Goal: Check status: Check status

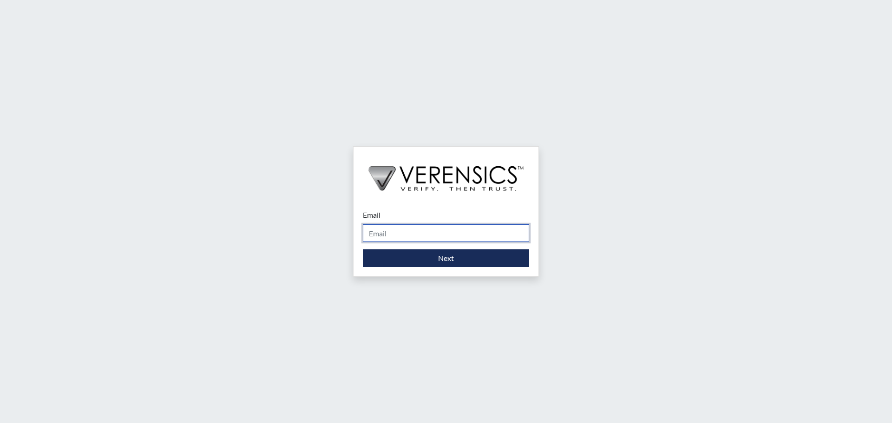
click at [423, 231] on input "Email" at bounding box center [446, 233] width 166 height 18
type input "[PERSON_NAME][EMAIL_ADDRESS][DOMAIN_NAME]"
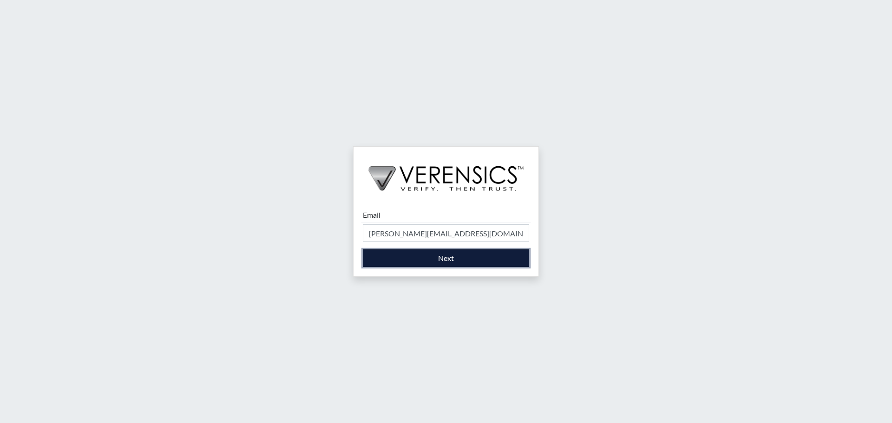
click at [450, 260] on button "Next" at bounding box center [446, 258] width 166 height 18
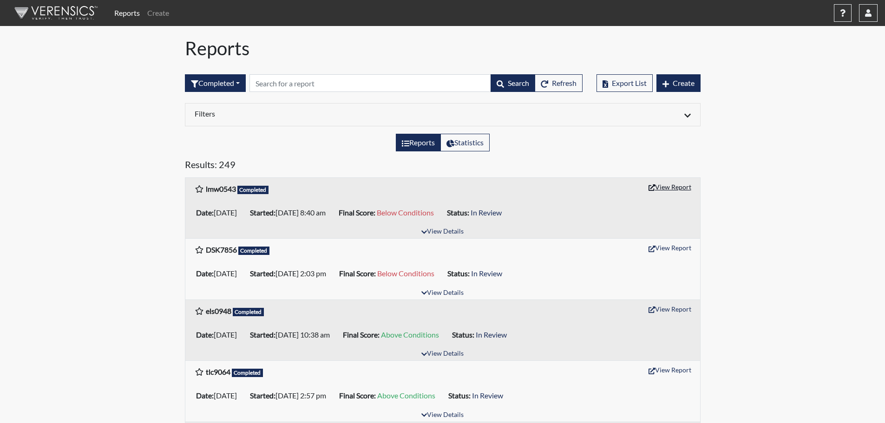
click at [665, 186] on button "View Report" at bounding box center [669, 187] width 51 height 14
click at [675, 246] on button "View Report" at bounding box center [669, 248] width 51 height 14
click at [667, 309] on button "View Report" at bounding box center [669, 309] width 51 height 14
click at [872, 10] on button "button" at bounding box center [868, 13] width 19 height 18
click at [806, 124] on link "Sign Out" at bounding box center [774, 117] width 203 height 15
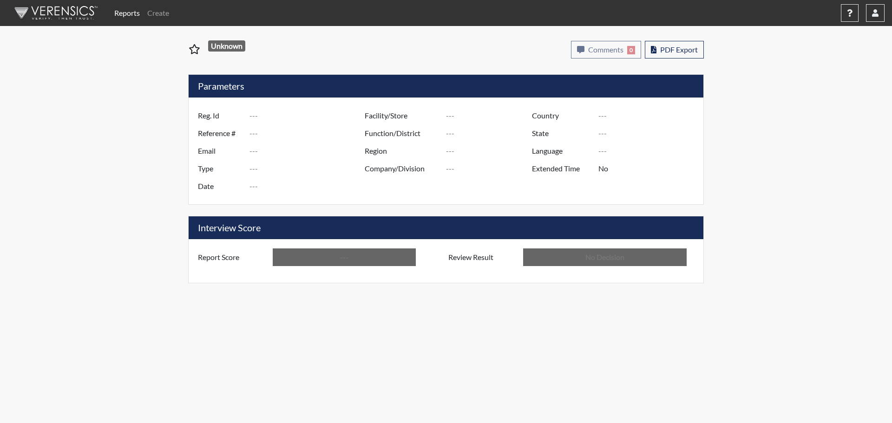
type input "lmw0543"
type input "51689"
type input "---"
type input "Corrections Pre-Employment"
type input "[DATE]"
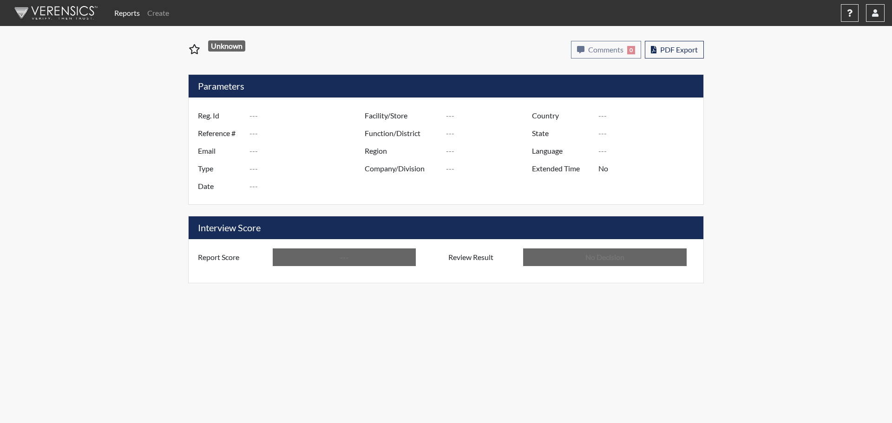
type input "[PERSON_NAME]"
type input "[GEOGRAPHIC_DATA]"
type input "[US_STATE]"
type input "English"
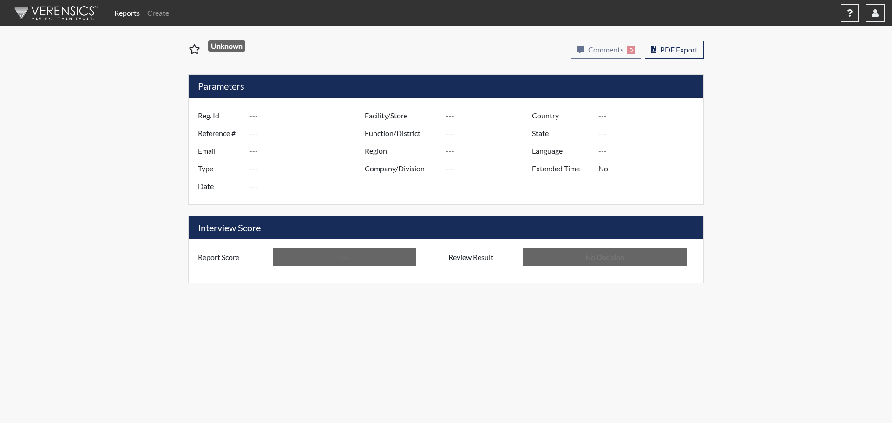
type input "Below Conditions"
type input "In Review"
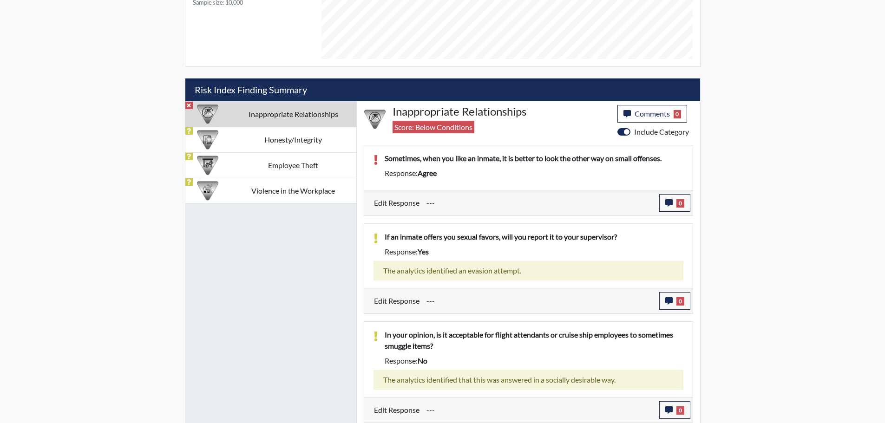
scroll to position [484, 0]
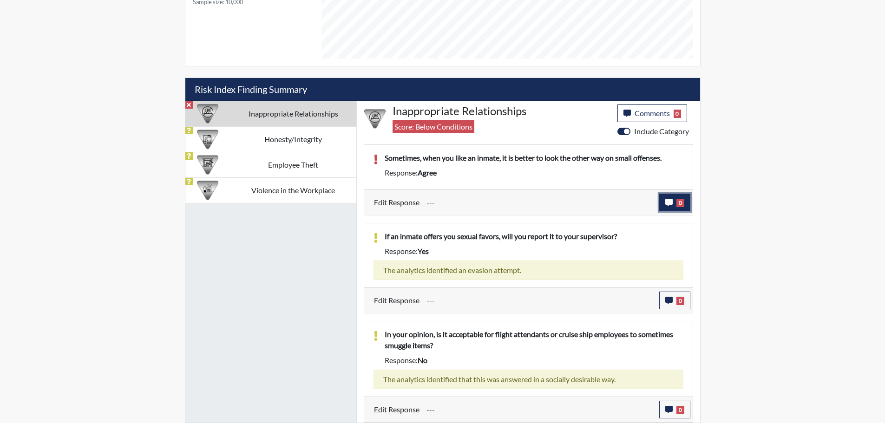
click at [679, 204] on span "0" at bounding box center [680, 203] width 8 height 8
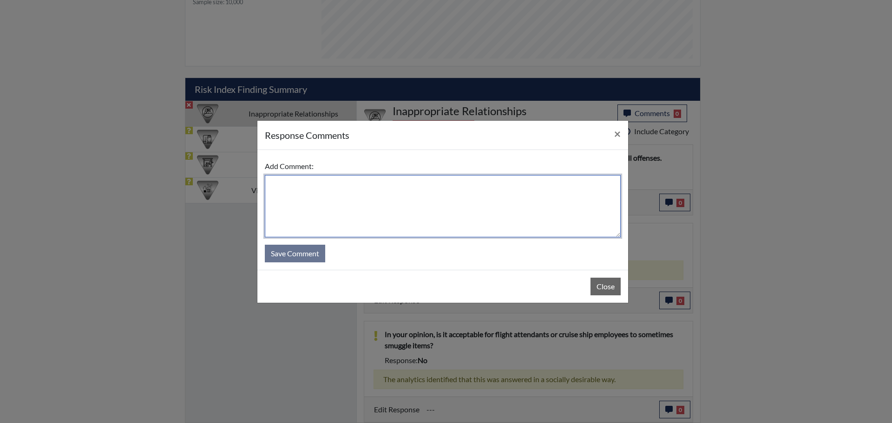
click at [403, 184] on textarea at bounding box center [443, 206] width 356 height 62
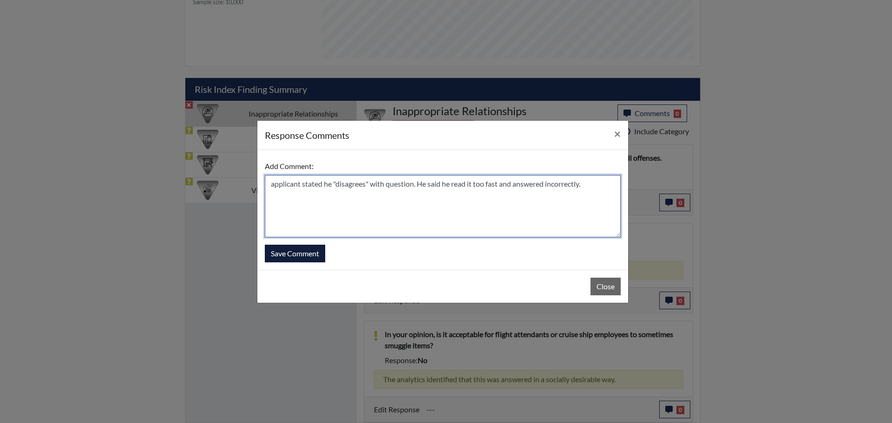
type textarea "applicant stated he "disagrees" with question. He said he read it too fast and …"
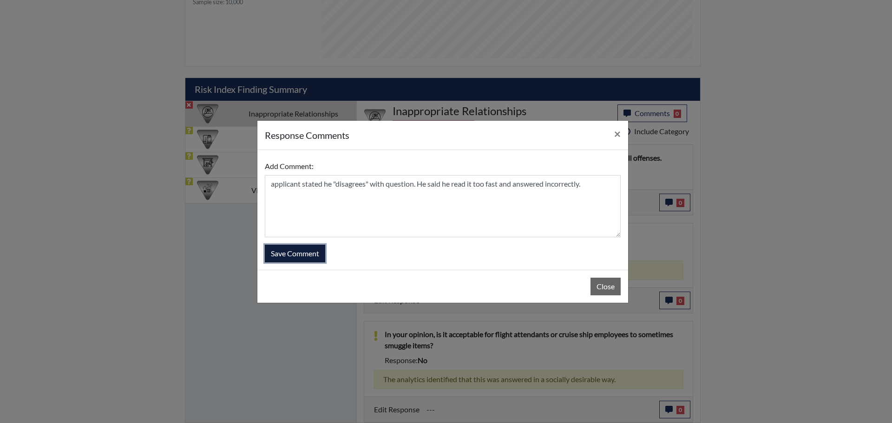
click at [307, 256] on button "Save Comment" at bounding box center [295, 254] width 60 height 18
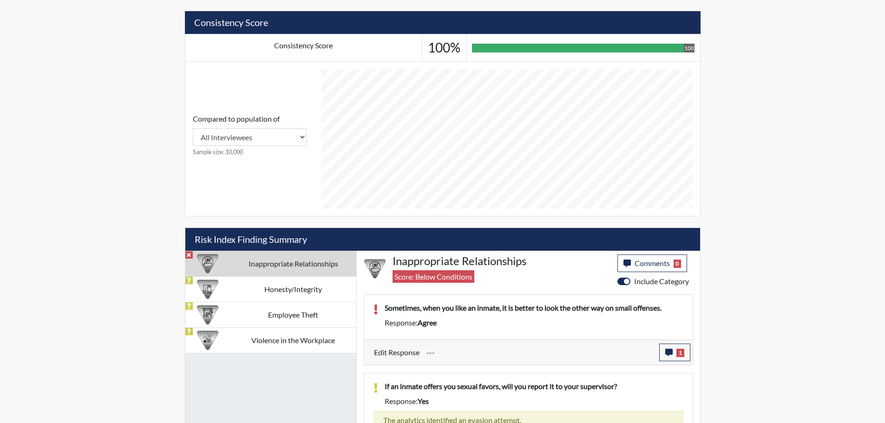
scroll to position [0, 0]
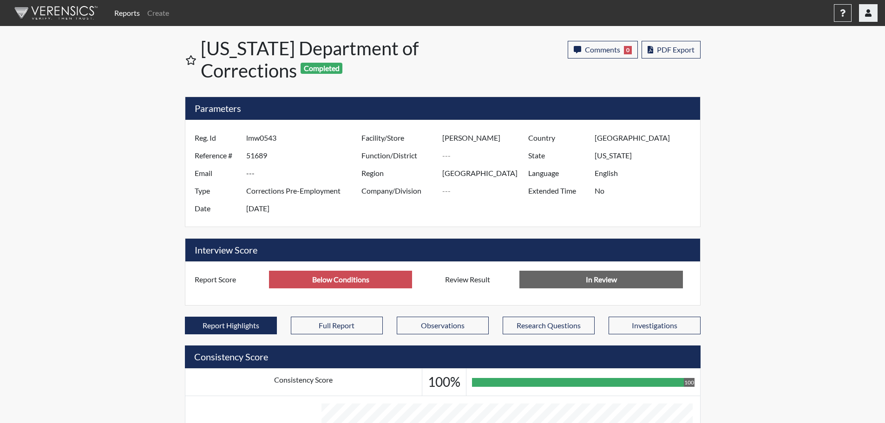
click at [865, 15] on icon "button" at bounding box center [868, 12] width 7 height 7
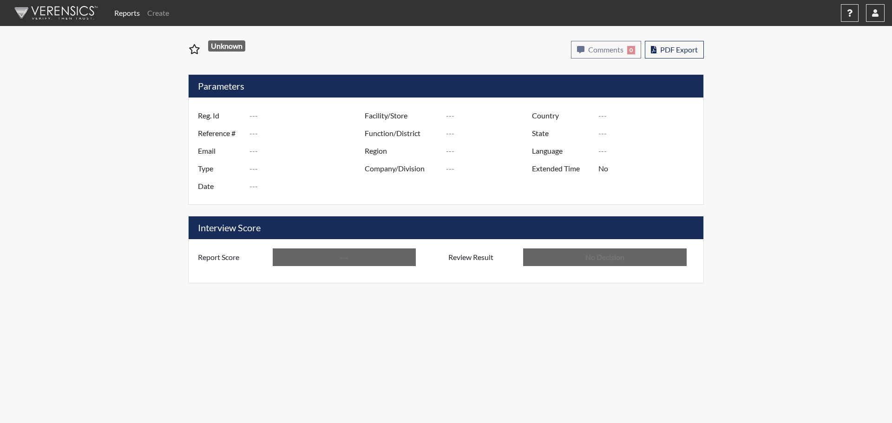
type input "DSK7856"
type input "51686"
type input "---"
type input "Corrections Pre-Employment"
type input "Oct 9, 2025"
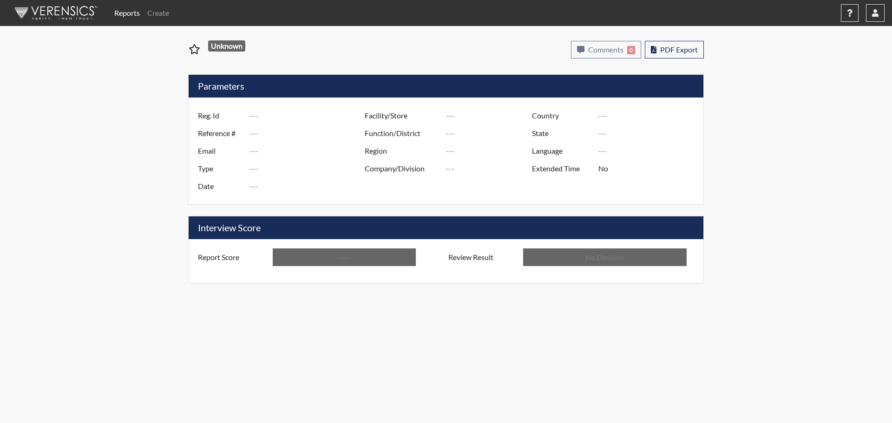
type input "[GEOGRAPHIC_DATA]"
type input "[US_STATE]"
type input "English"
type input "Below Conditions"
type input "In Review"
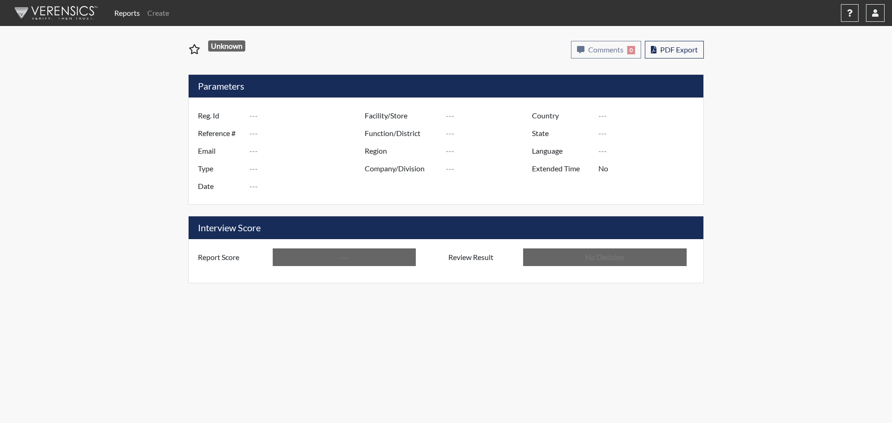
type input "els0948"
type input "51612"
type input "---"
type input "Corrections Pre-Employment"
type input "[DATE]"
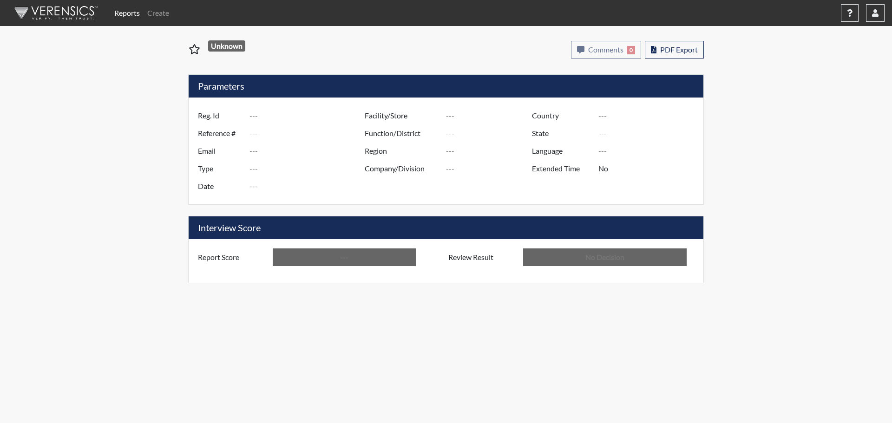
type input "[PERSON_NAME]"
type input "[GEOGRAPHIC_DATA]"
type input "[US_STATE]"
type input "English"
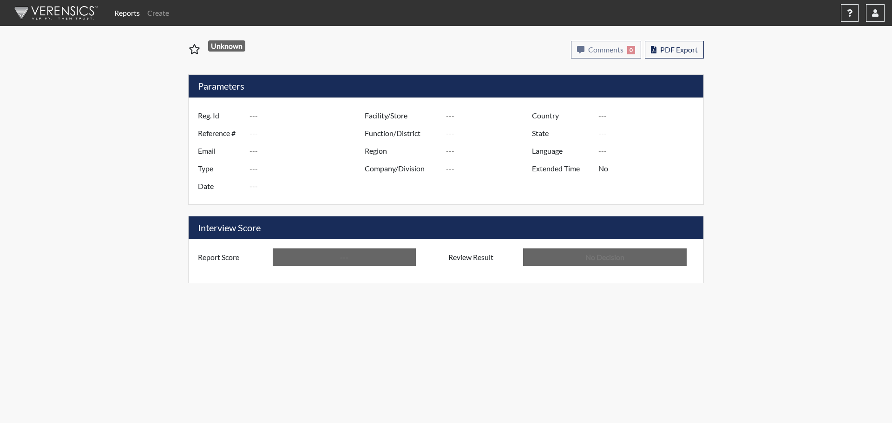
type input "Above Conditions"
type input "In Review"
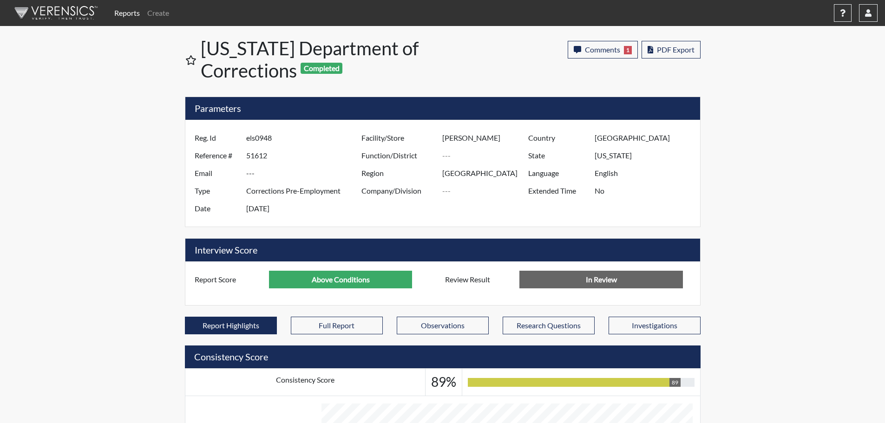
scroll to position [154, 386]
